Goal: Transaction & Acquisition: Purchase product/service

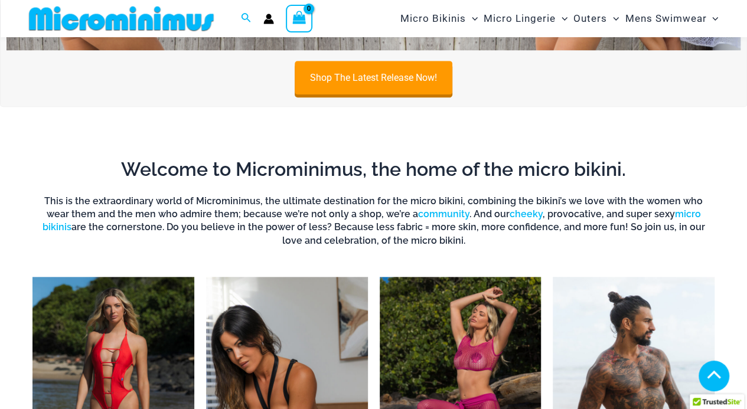
scroll to position [555, 0]
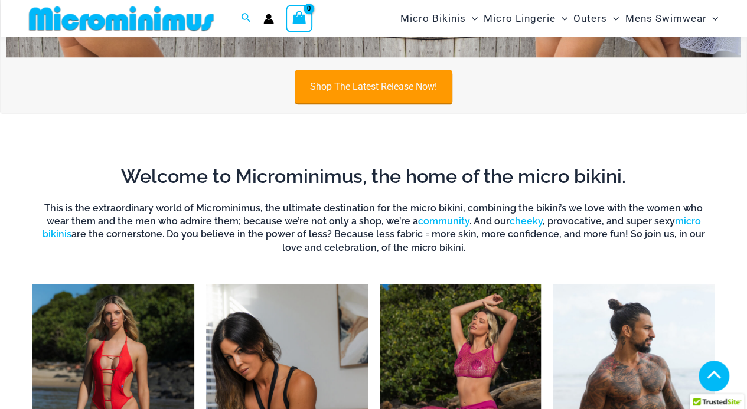
type input "**********"
click at [343, 76] on link "Shop The Latest Release Now!" at bounding box center [374, 87] width 158 height 34
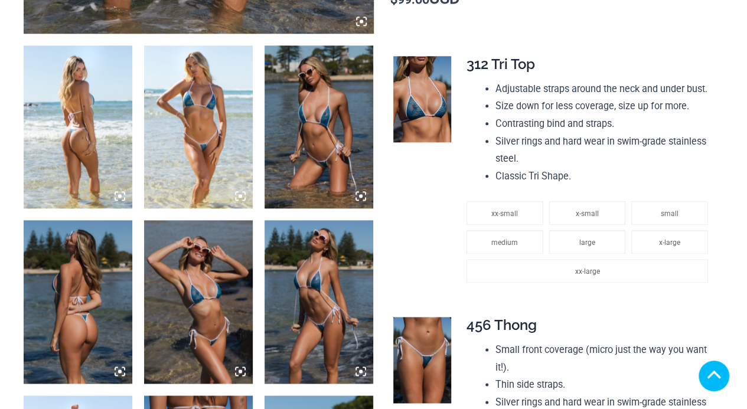
scroll to position [653, 0]
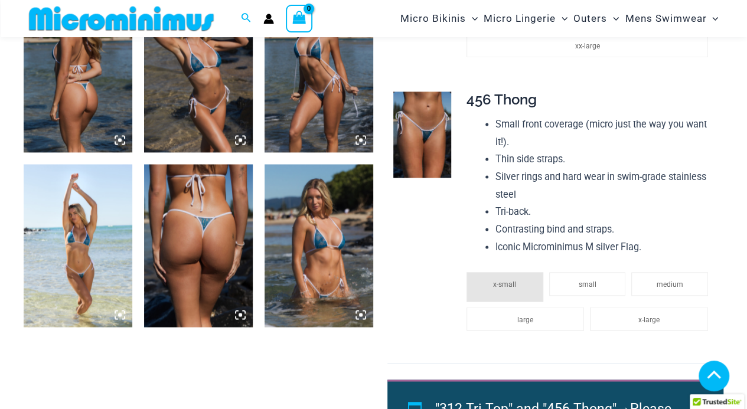
type input "**********"
click at [200, 220] on img at bounding box center [198, 245] width 109 height 163
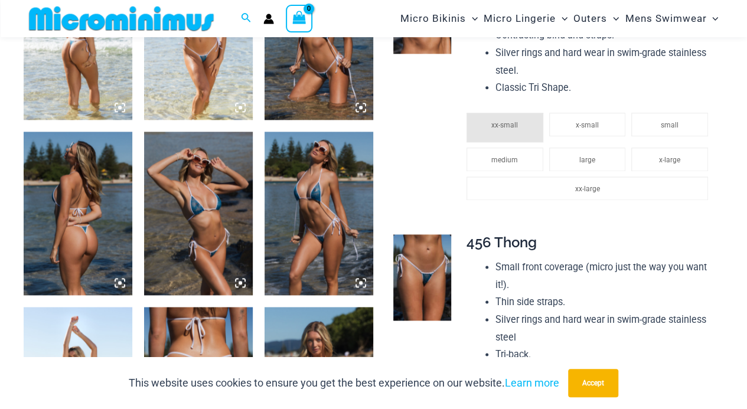
scroll to position [495, 0]
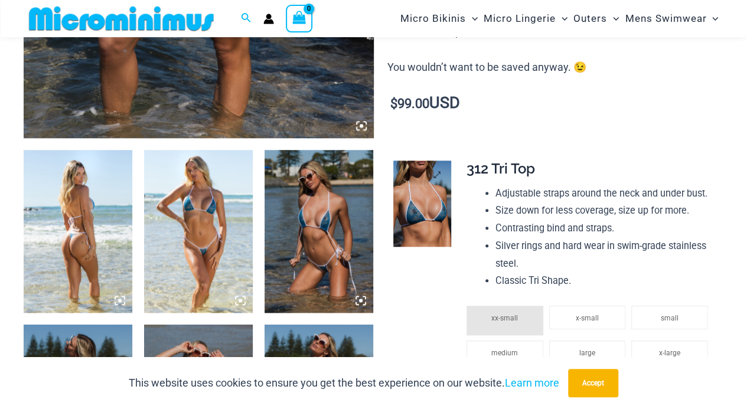
click at [406, 209] on img at bounding box center [422, 204] width 58 height 86
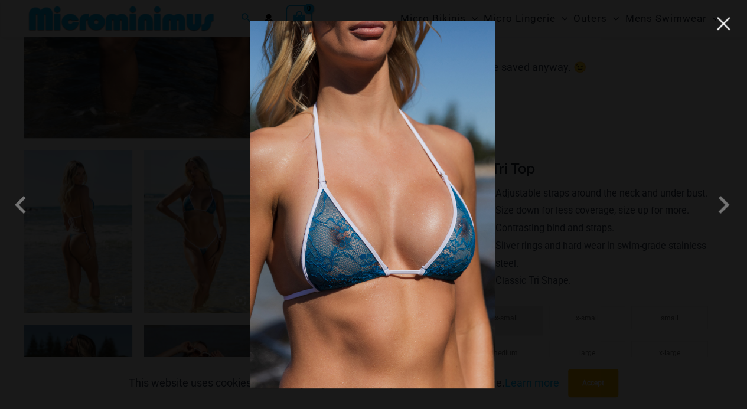
click at [724, 29] on button "Close" at bounding box center [724, 24] width 18 height 18
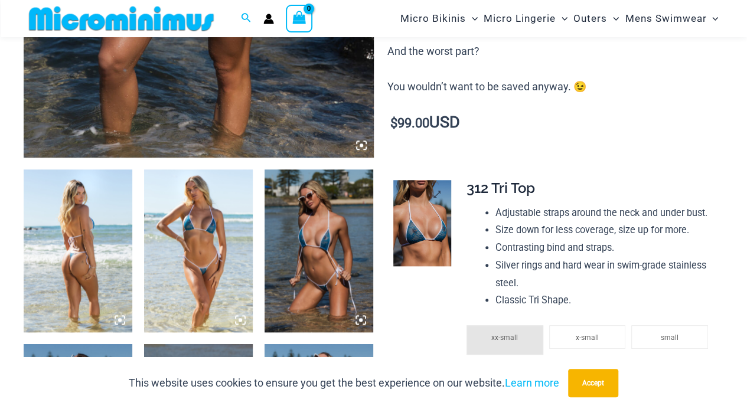
scroll to position [470, 0]
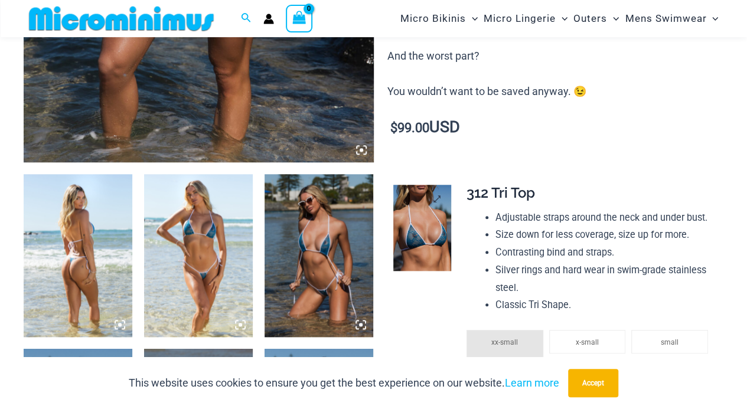
click at [424, 244] on img at bounding box center [422, 228] width 58 height 86
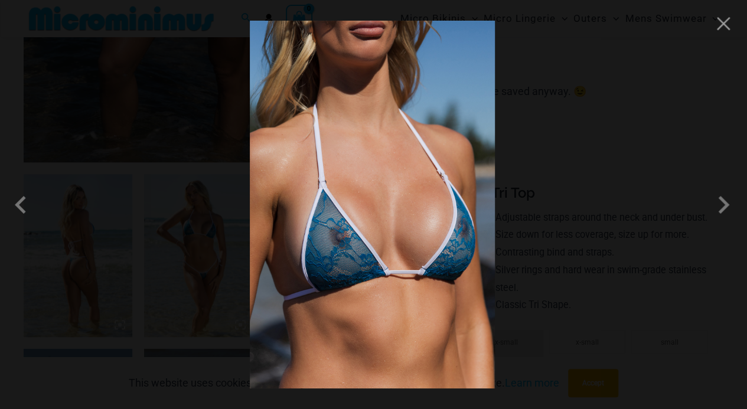
click at [594, 185] on div at bounding box center [373, 204] width 747 height 409
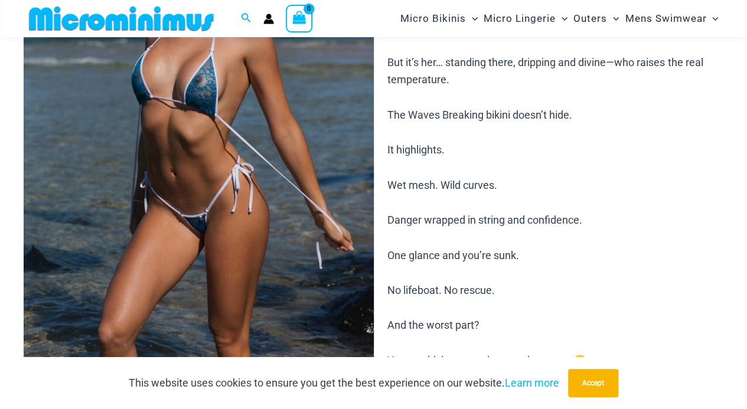
scroll to position [200, 0]
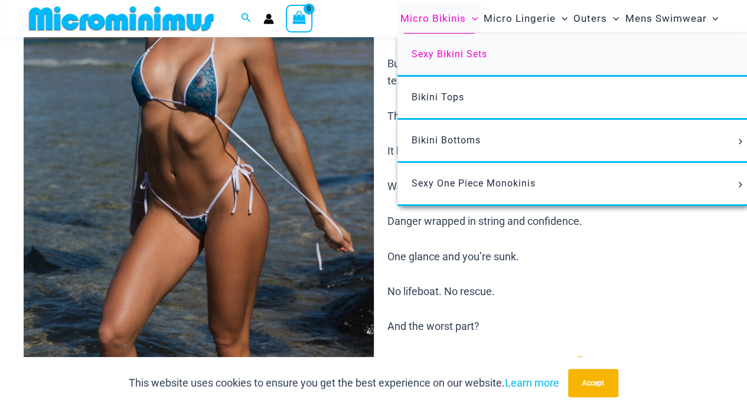
click at [466, 51] on span "Sexy Bikini Sets" at bounding box center [450, 53] width 76 height 11
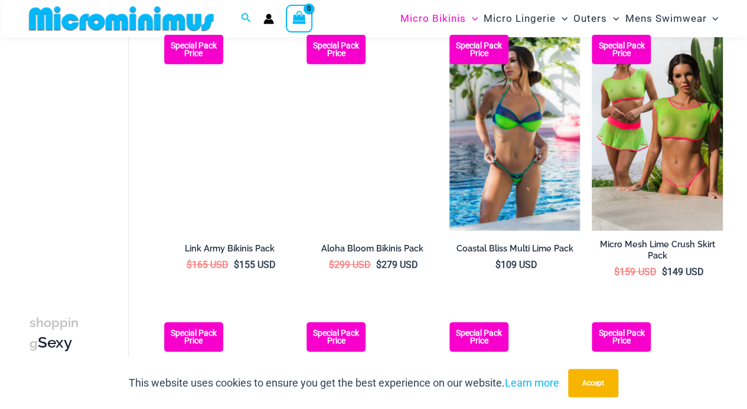
scroll to position [1827, 0]
